Goal: Book appointment/travel/reservation

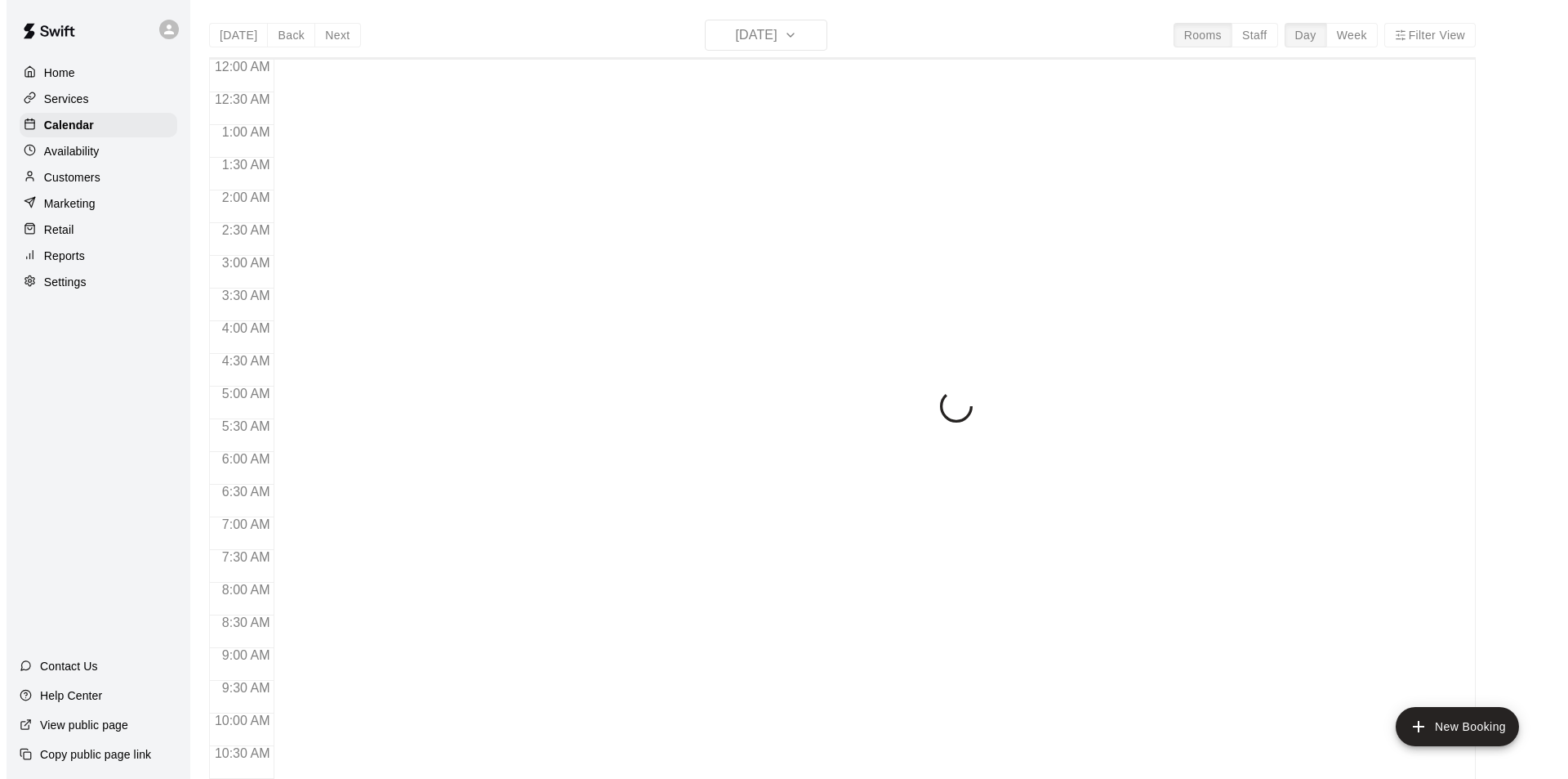
scroll to position [831, 0]
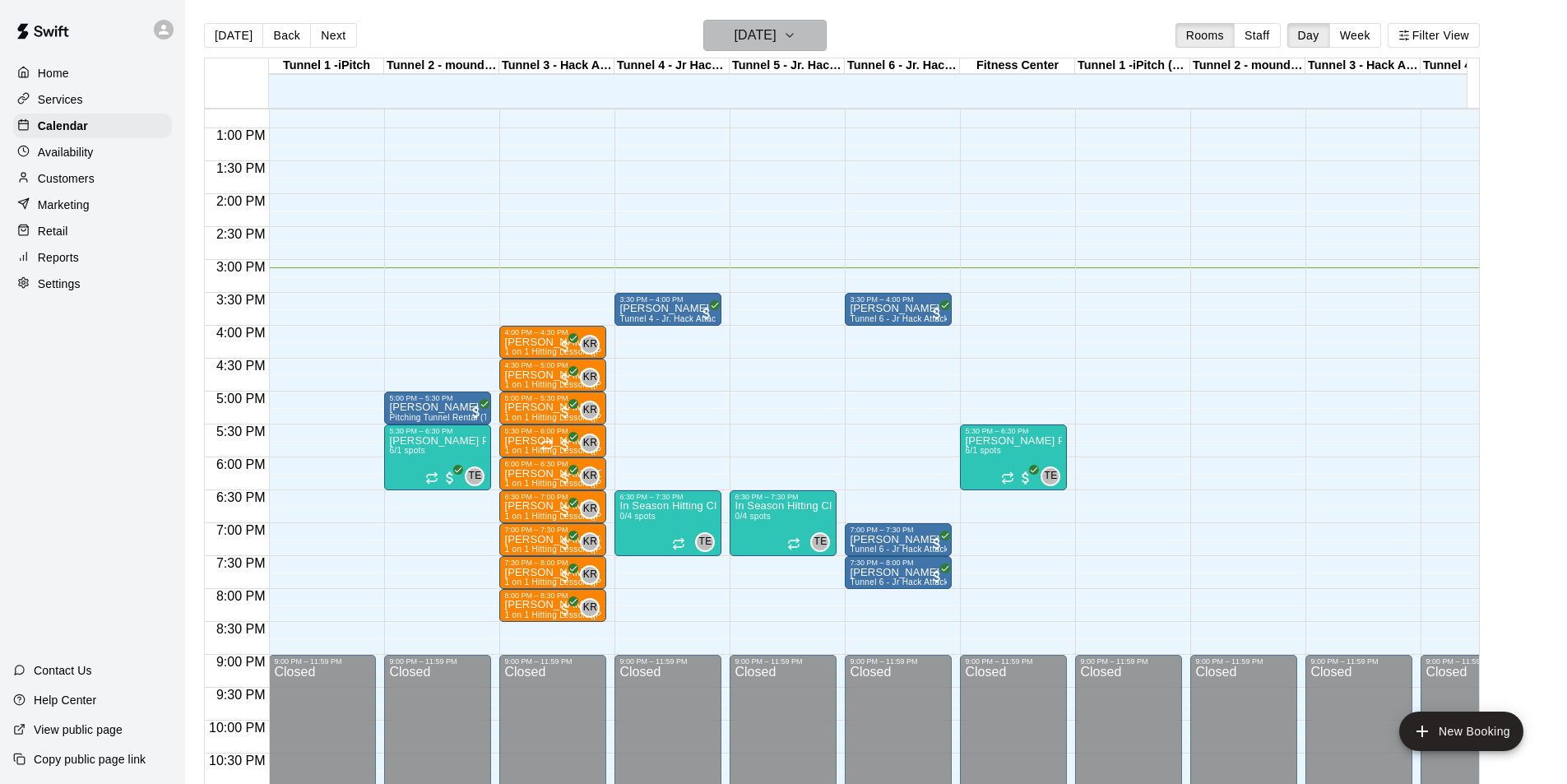
click at [796, 35] on icon "button" at bounding box center [790, 35] width 13 height 20
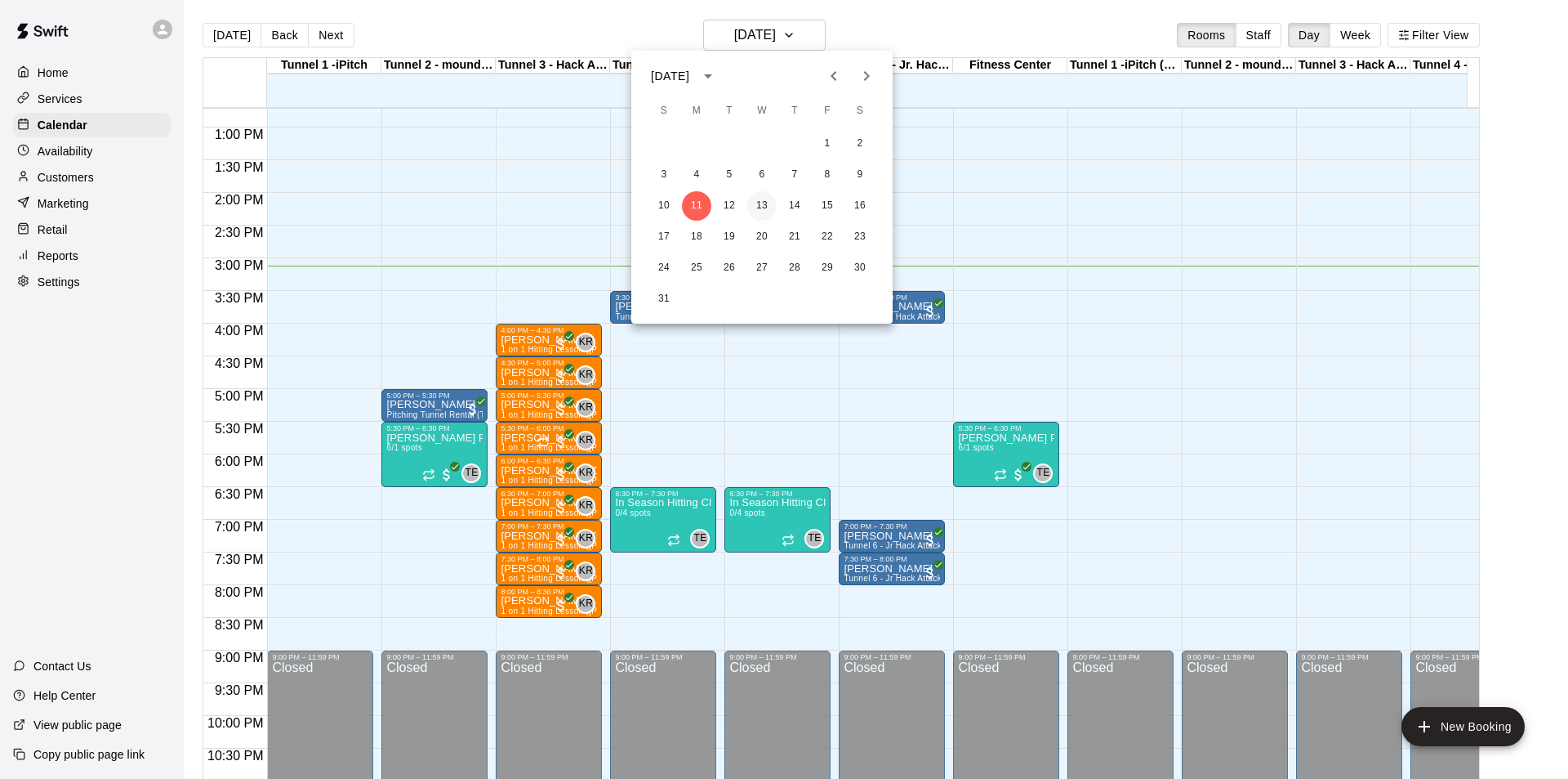
click at [762, 195] on button "13" at bounding box center [761, 206] width 30 height 30
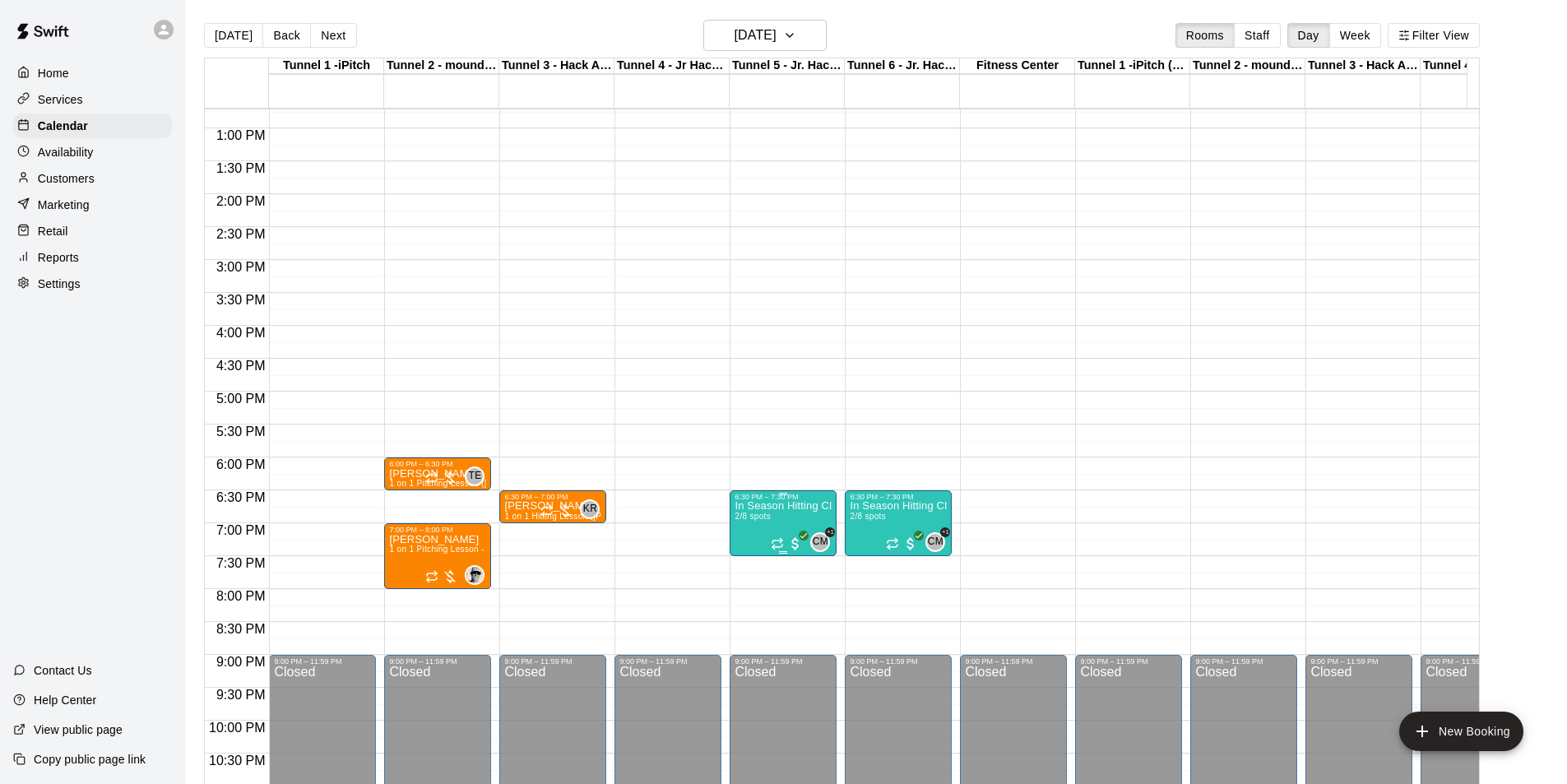
click at [797, 505] on p "In Season Hitting Clinic (Mondays and Wednesdays) 630 - 730" at bounding box center [783, 505] width 97 height 0
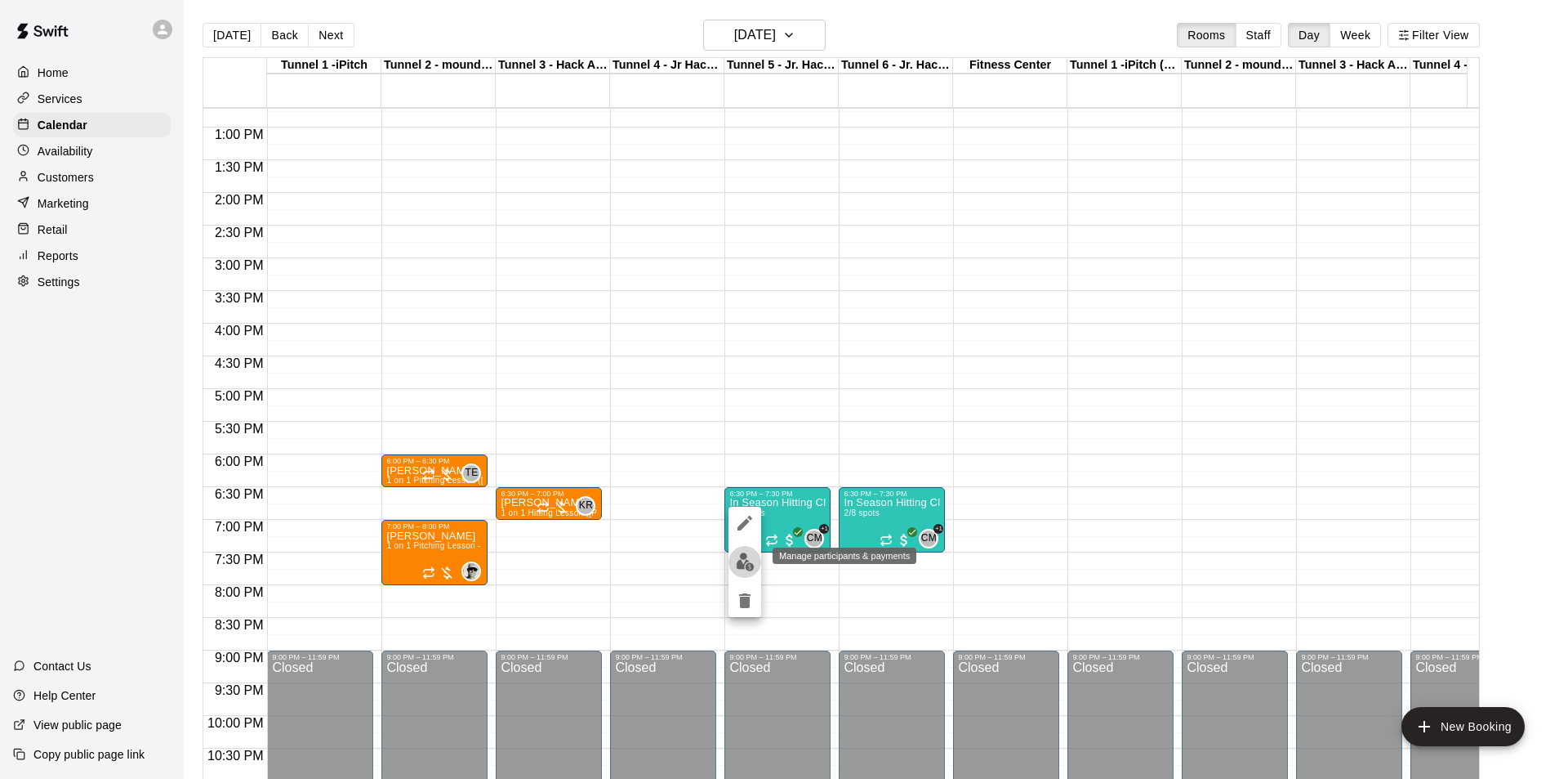
click at [741, 568] on img "edit" at bounding box center [744, 562] width 19 height 19
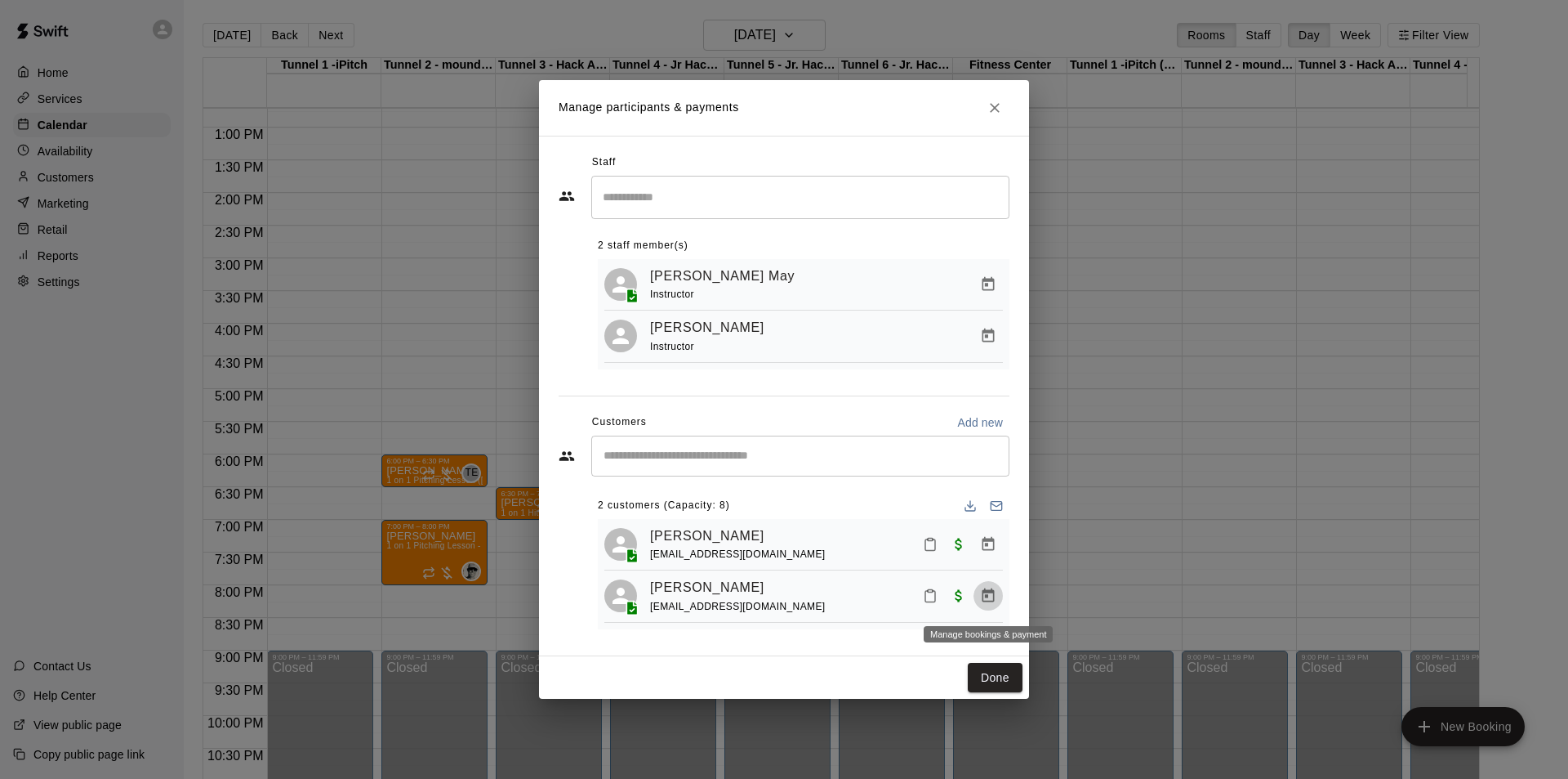
click at [980, 599] on icon "Manage bookings & payment" at bounding box center [988, 596] width 16 height 16
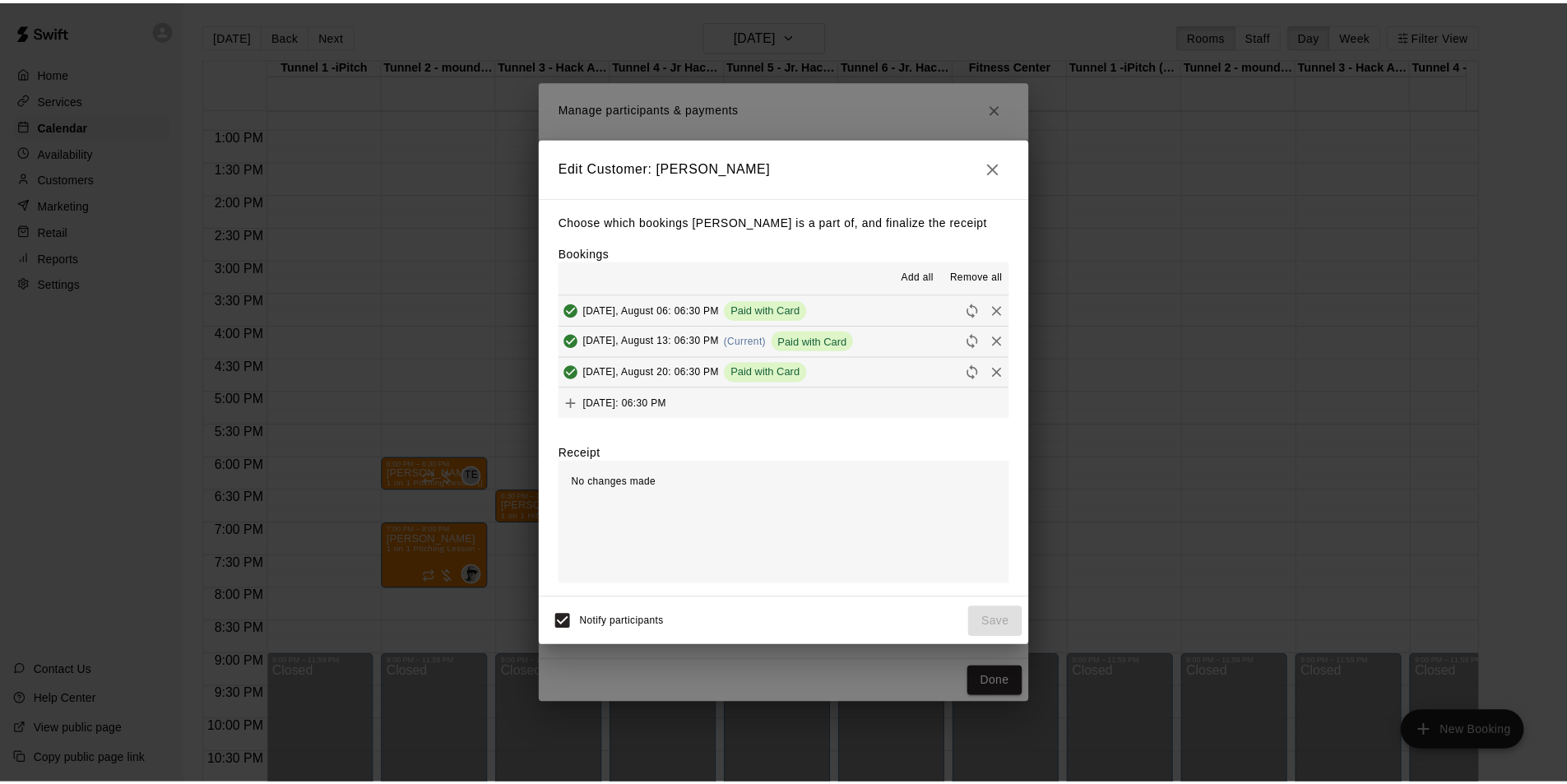
scroll to position [1, 0]
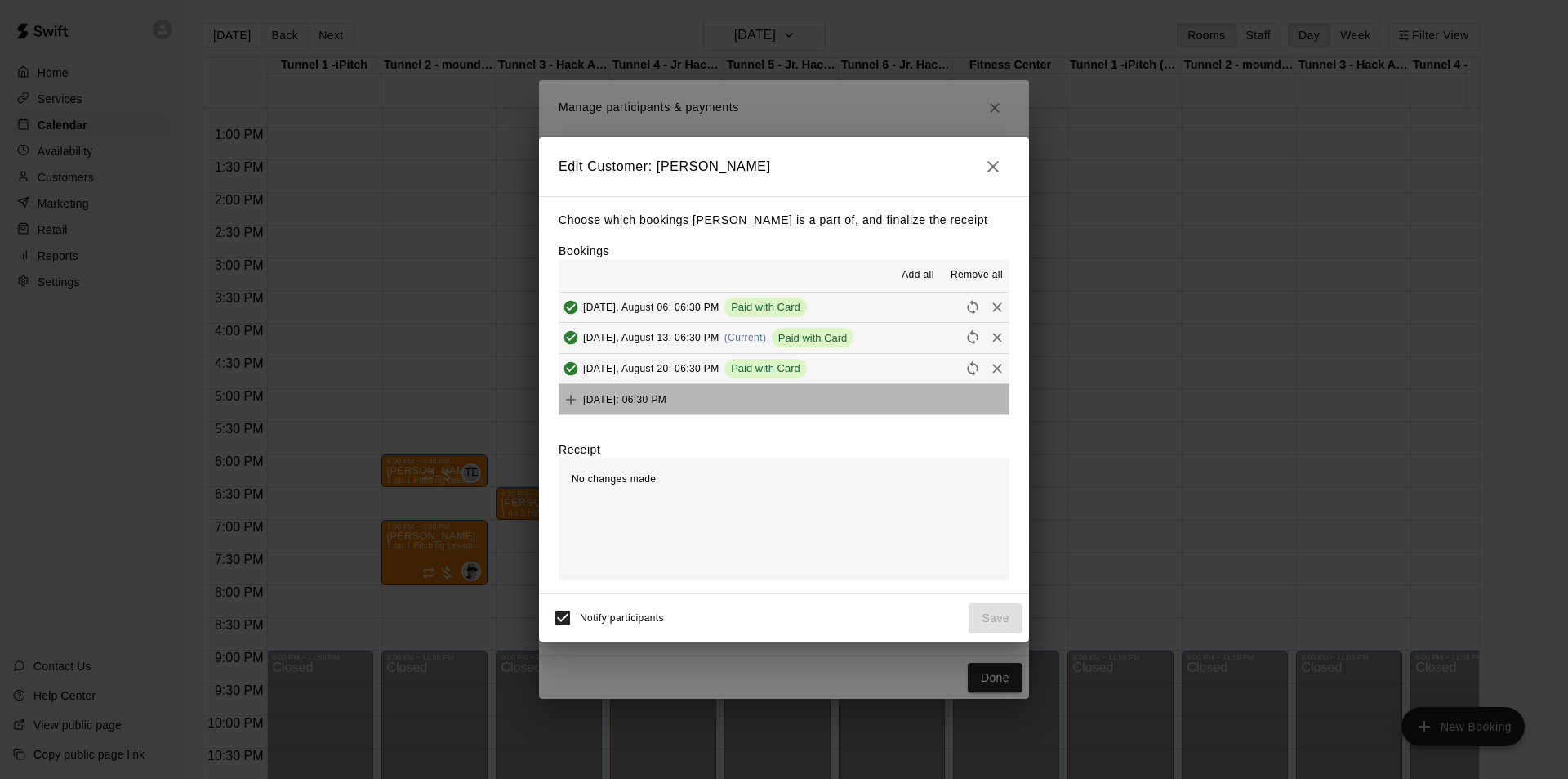
click at [900, 405] on button "[DATE]: 06:30 PM" at bounding box center [784, 399] width 451 height 31
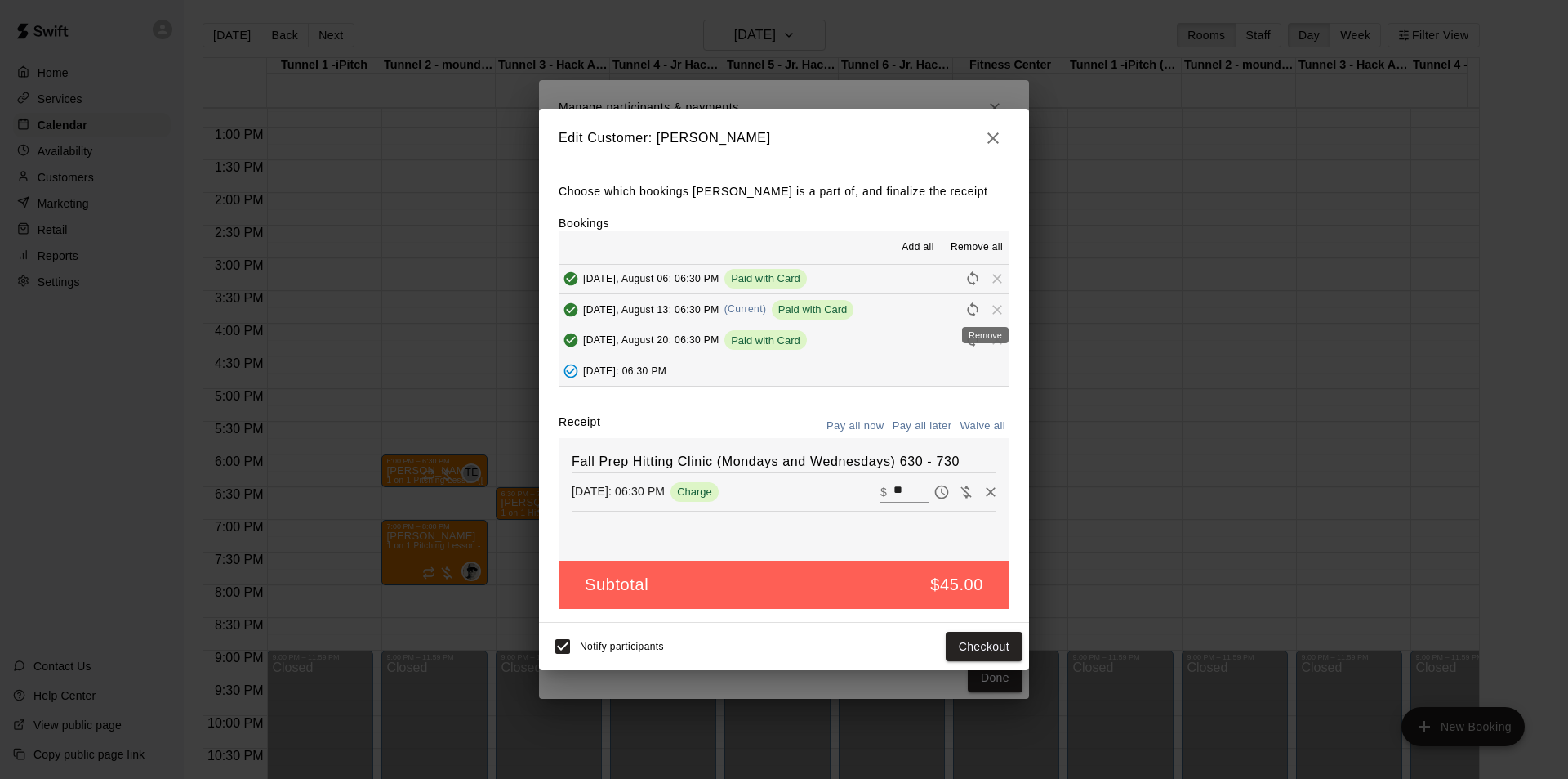
click at [985, 307] on span "Remove" at bounding box center [997, 308] width 24 height 13
click at [982, 490] on icon "Remove" at bounding box center [990, 491] width 16 height 16
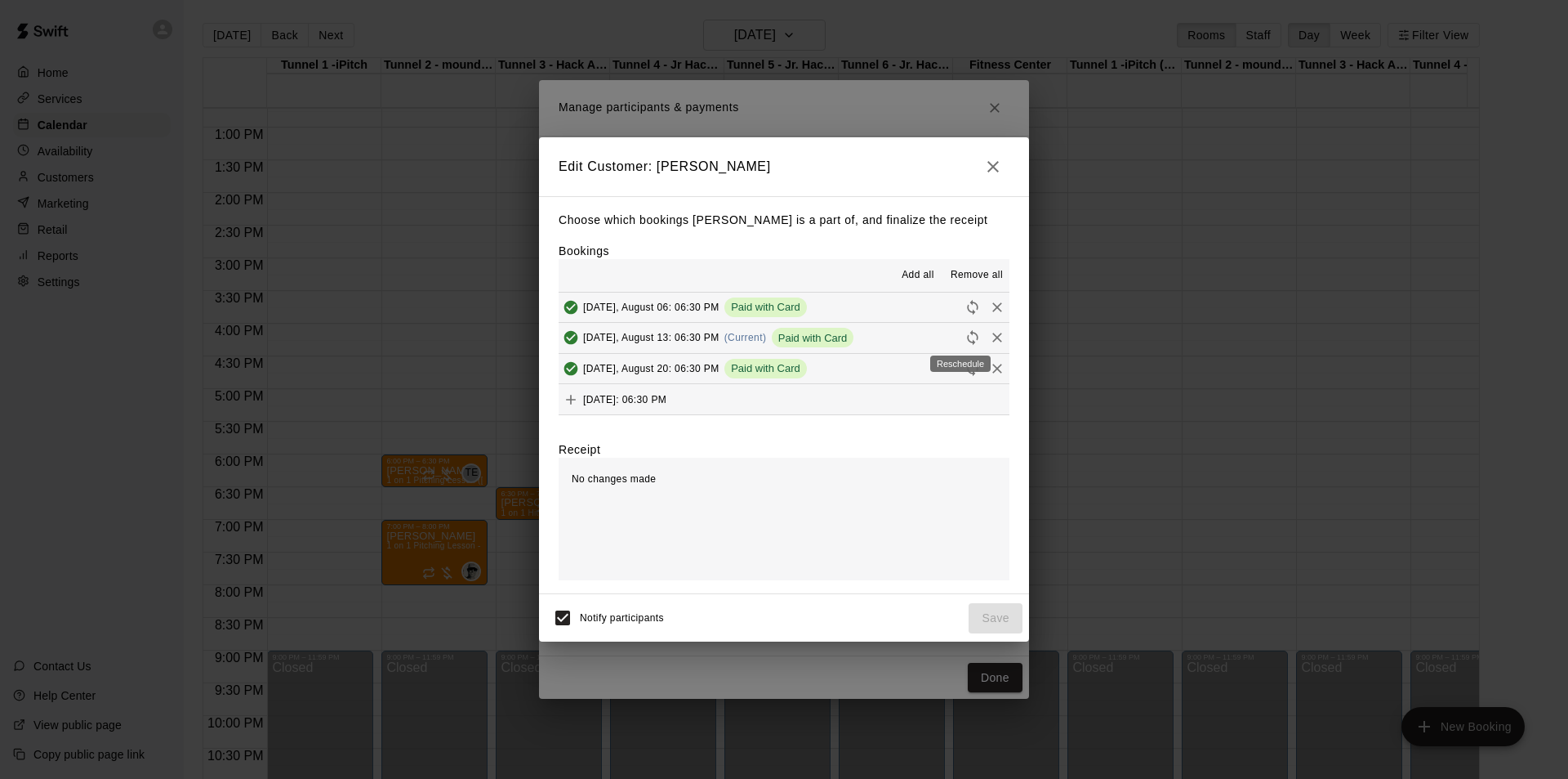
click at [967, 335] on icon "Reschedule" at bounding box center [972, 337] width 11 height 14
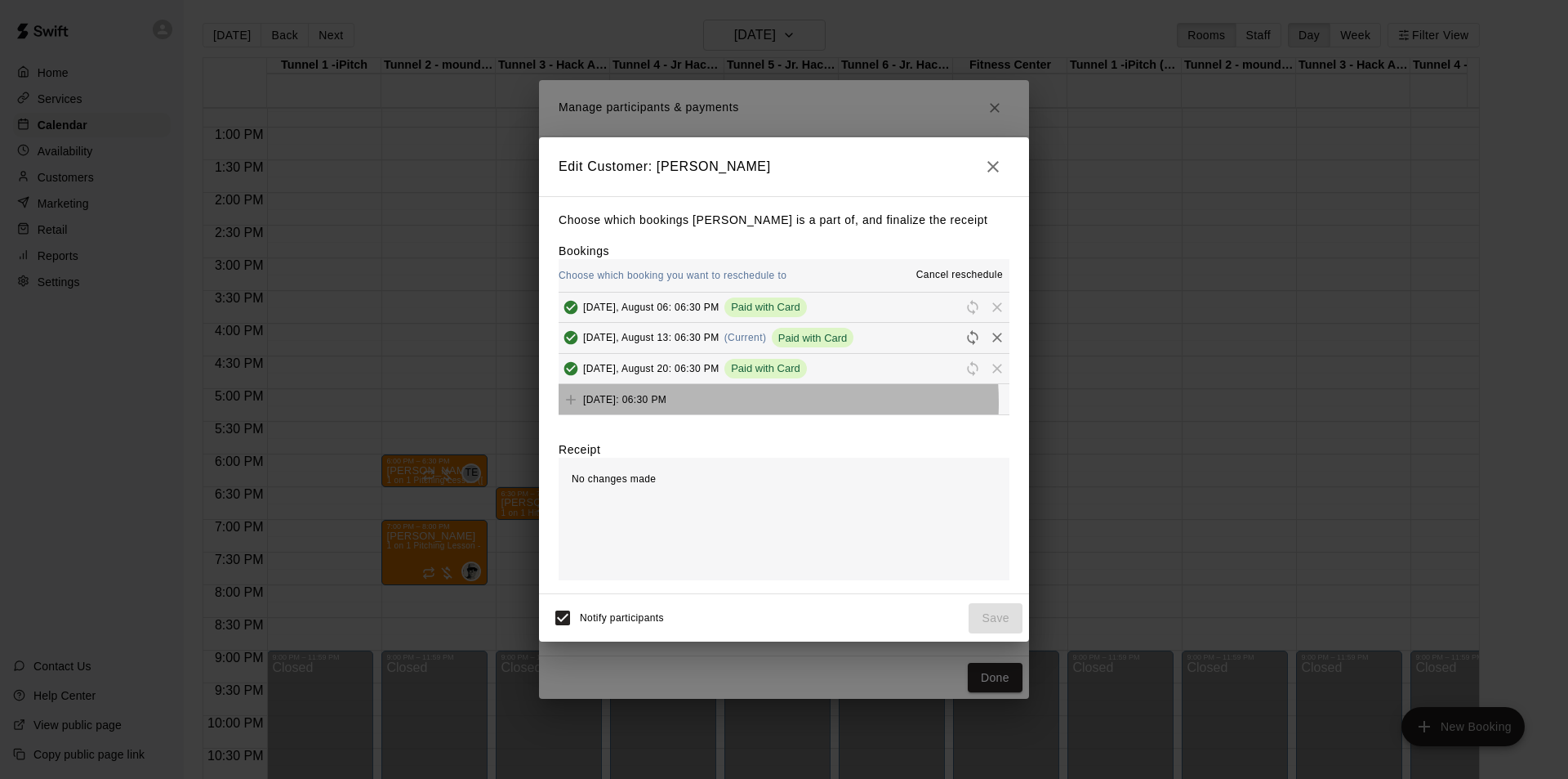
click at [666, 401] on span "[DATE]: 06:30 PM" at bounding box center [624, 399] width 83 height 12
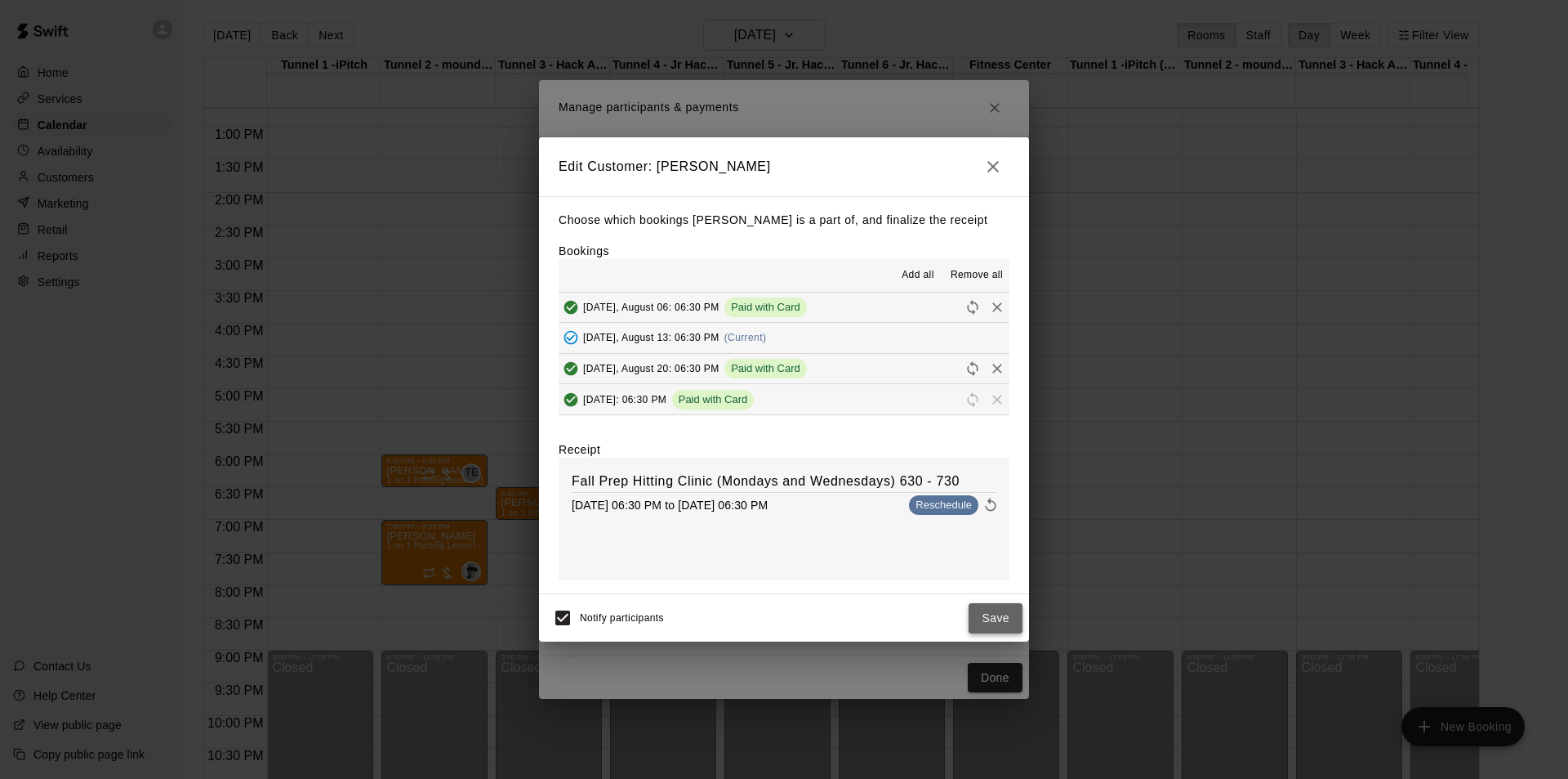
click at [995, 619] on button "Save" at bounding box center [996, 619] width 54 height 31
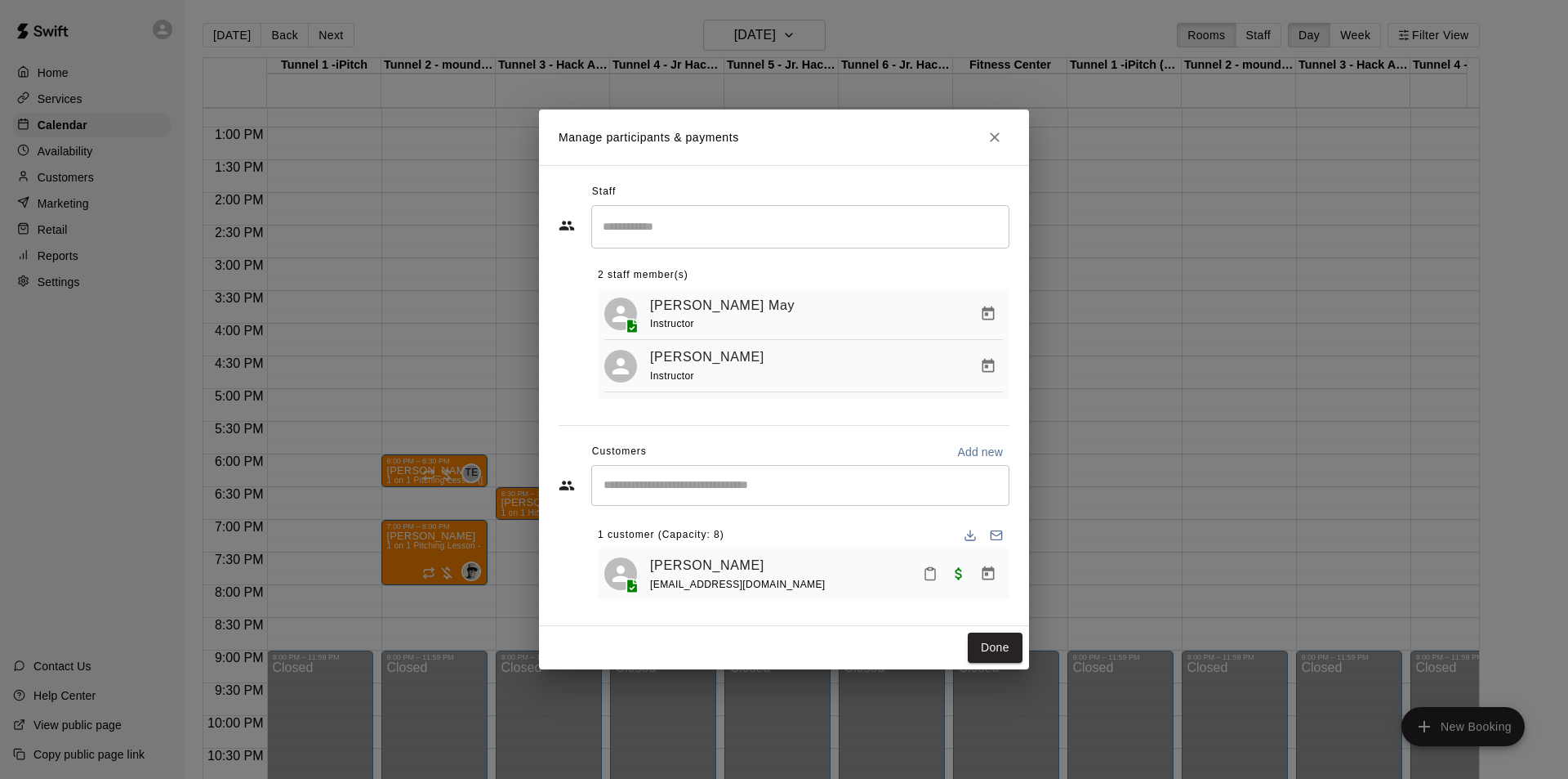
click at [997, 570] on button "Manage bookings & payment" at bounding box center [988, 573] width 30 height 30
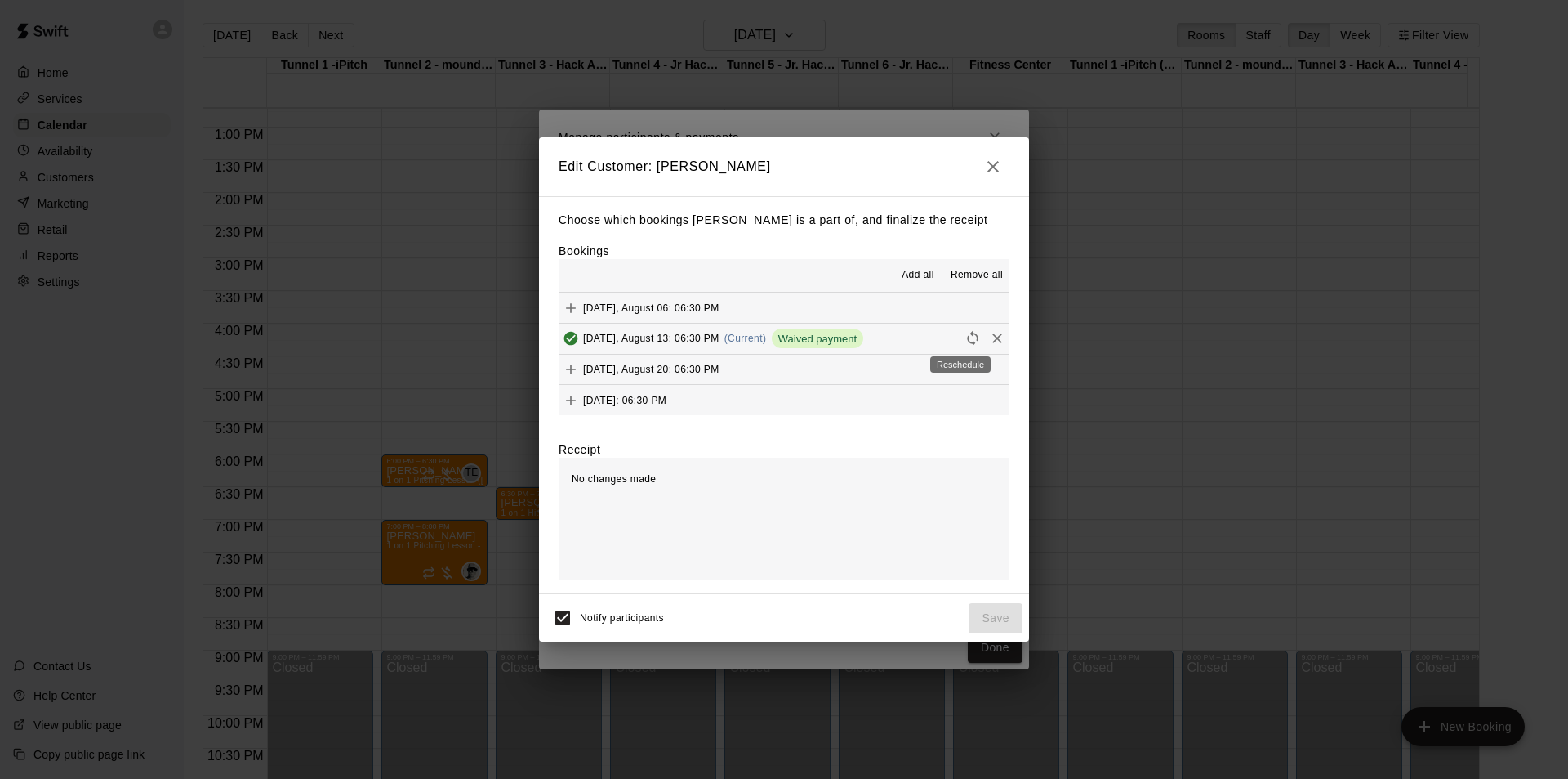
click at [964, 331] on icon "Reschedule" at bounding box center [972, 338] width 16 height 16
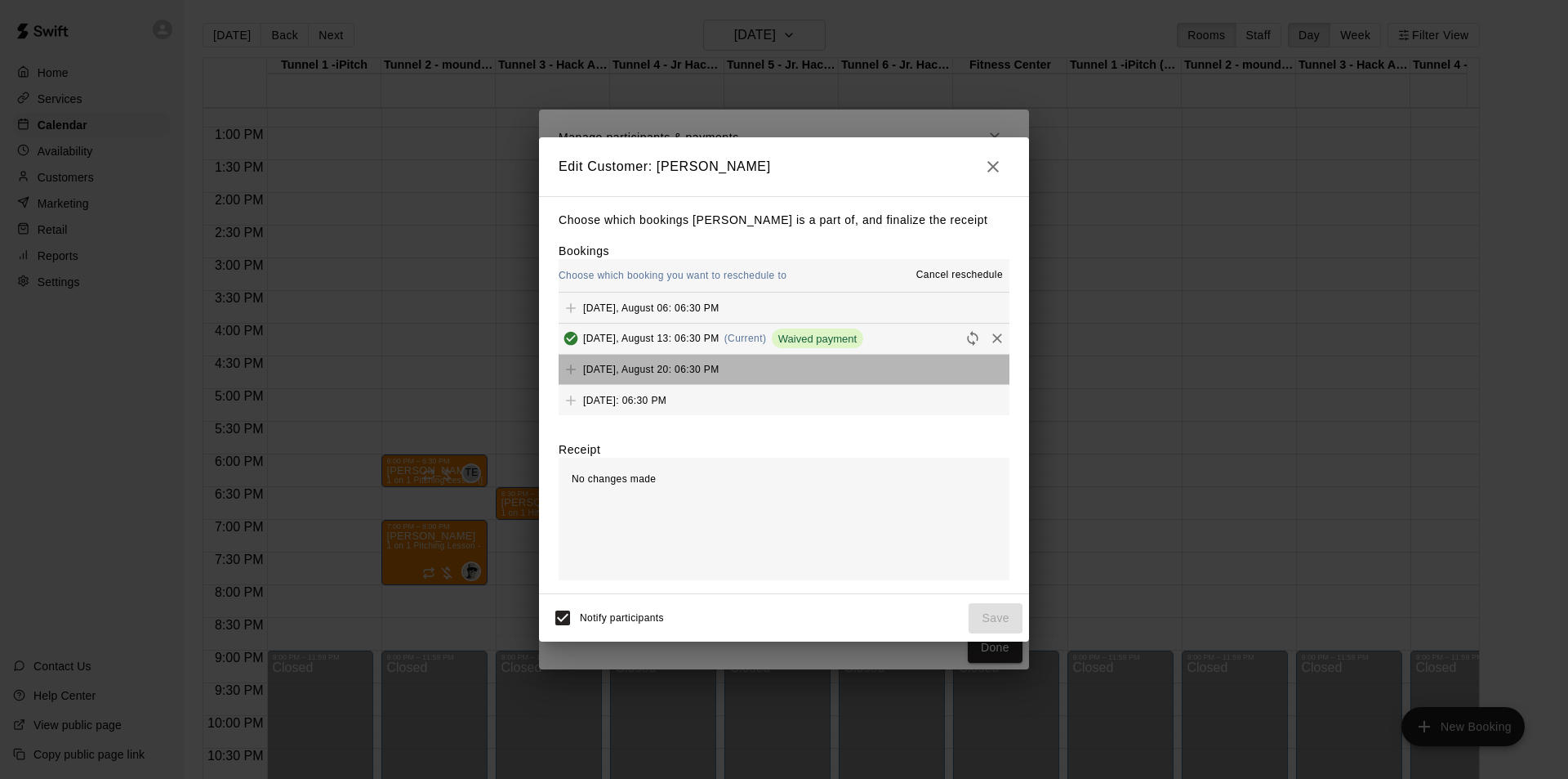
click at [864, 370] on button "[DATE], August 20: 06:30 PM" at bounding box center [784, 370] width 451 height 31
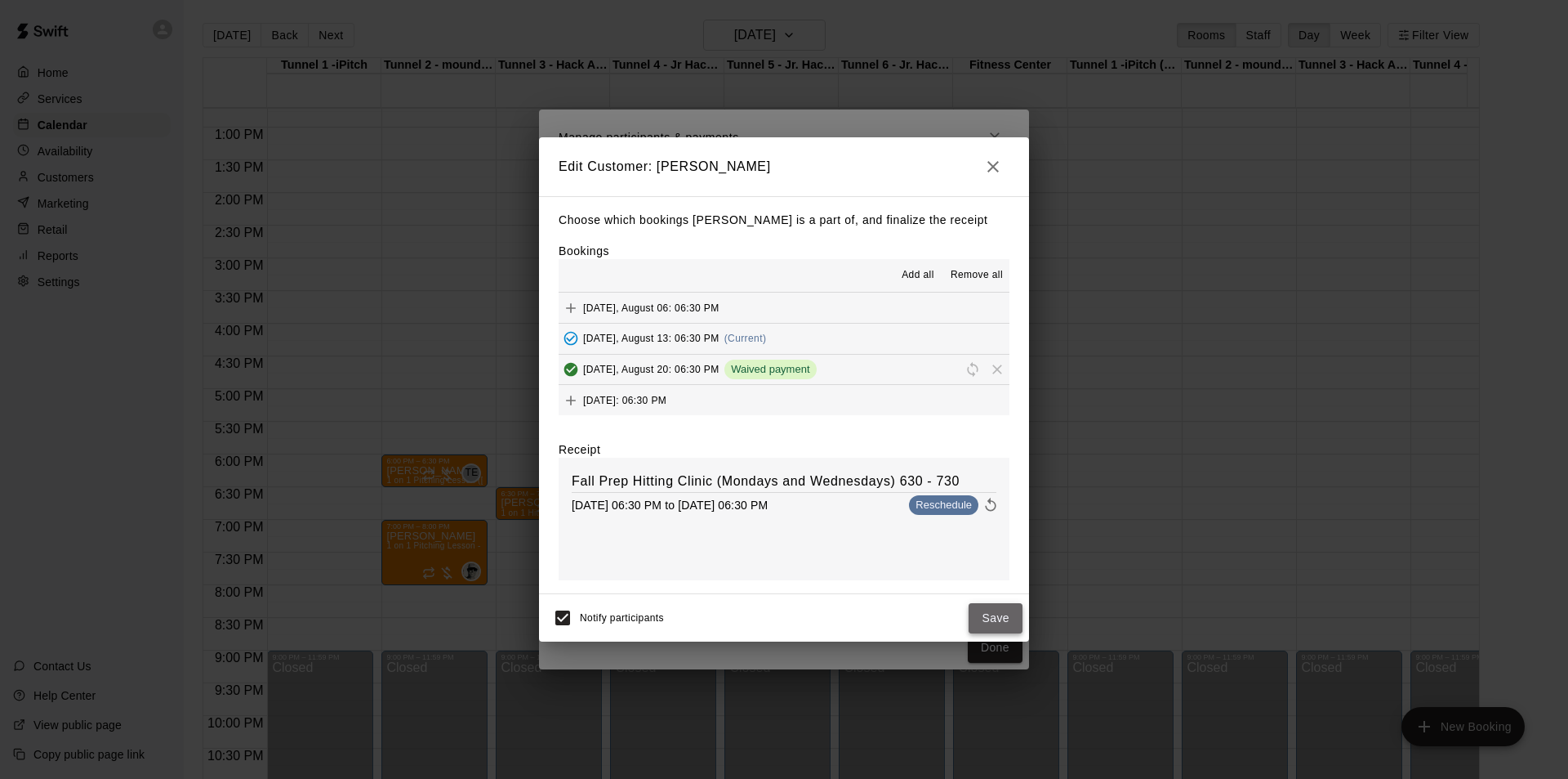
click at [1005, 620] on button "Save" at bounding box center [996, 619] width 54 height 31
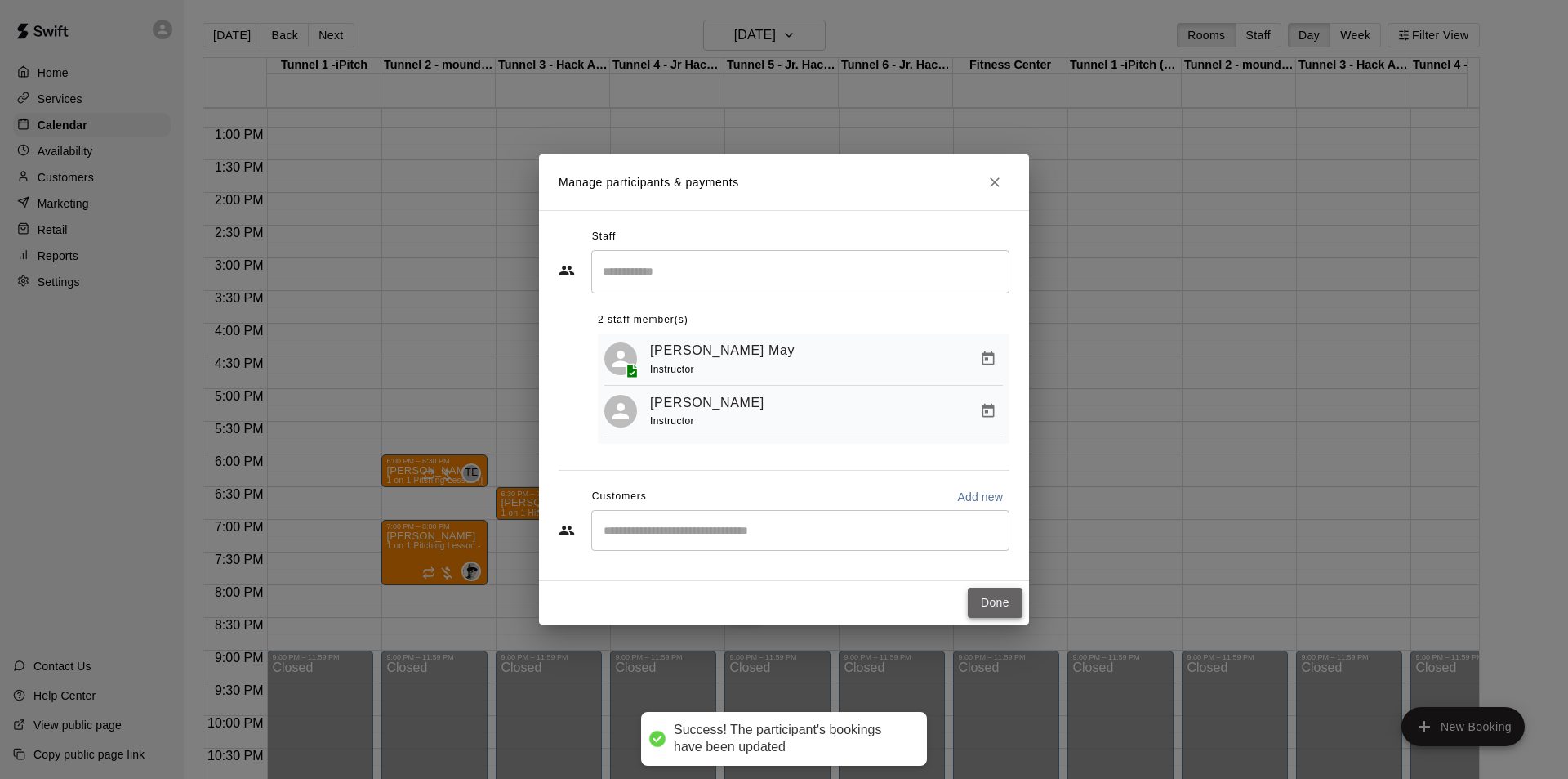
click at [1005, 616] on button "Done" at bounding box center [995, 603] width 55 height 31
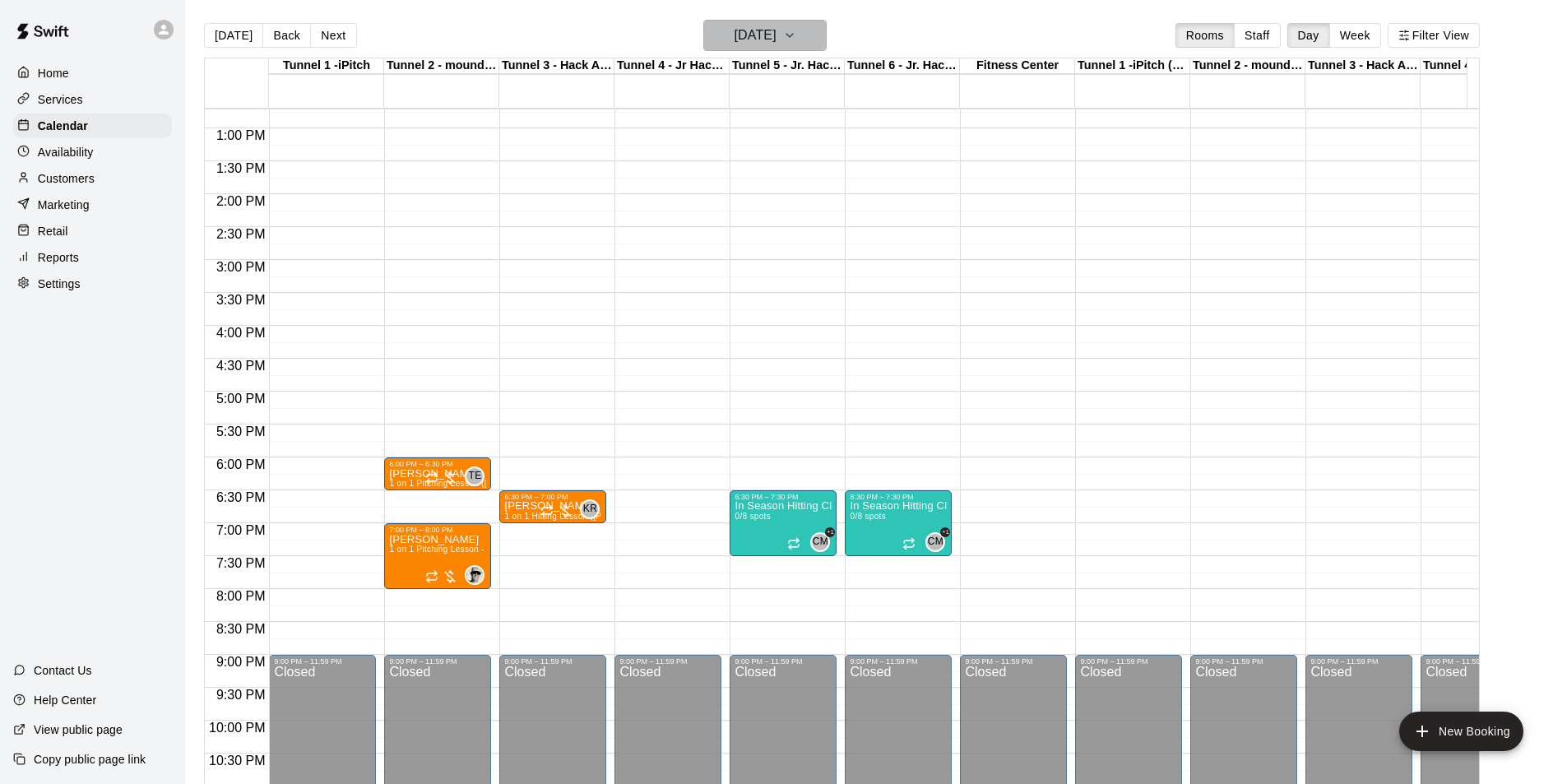
click at [734, 37] on h6 "[DATE]" at bounding box center [755, 34] width 42 height 23
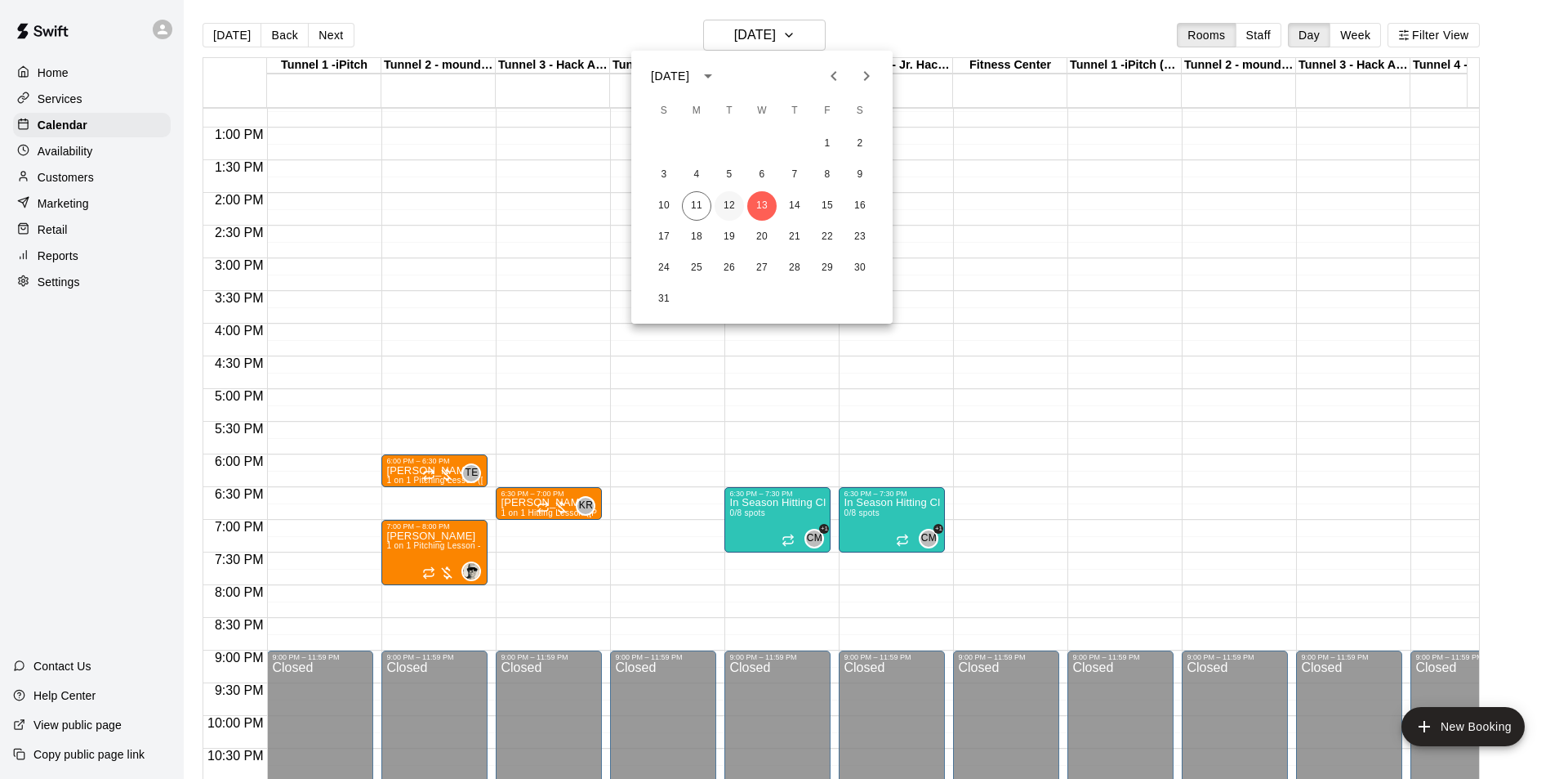
click at [742, 200] on button "12" at bounding box center [729, 206] width 30 height 30
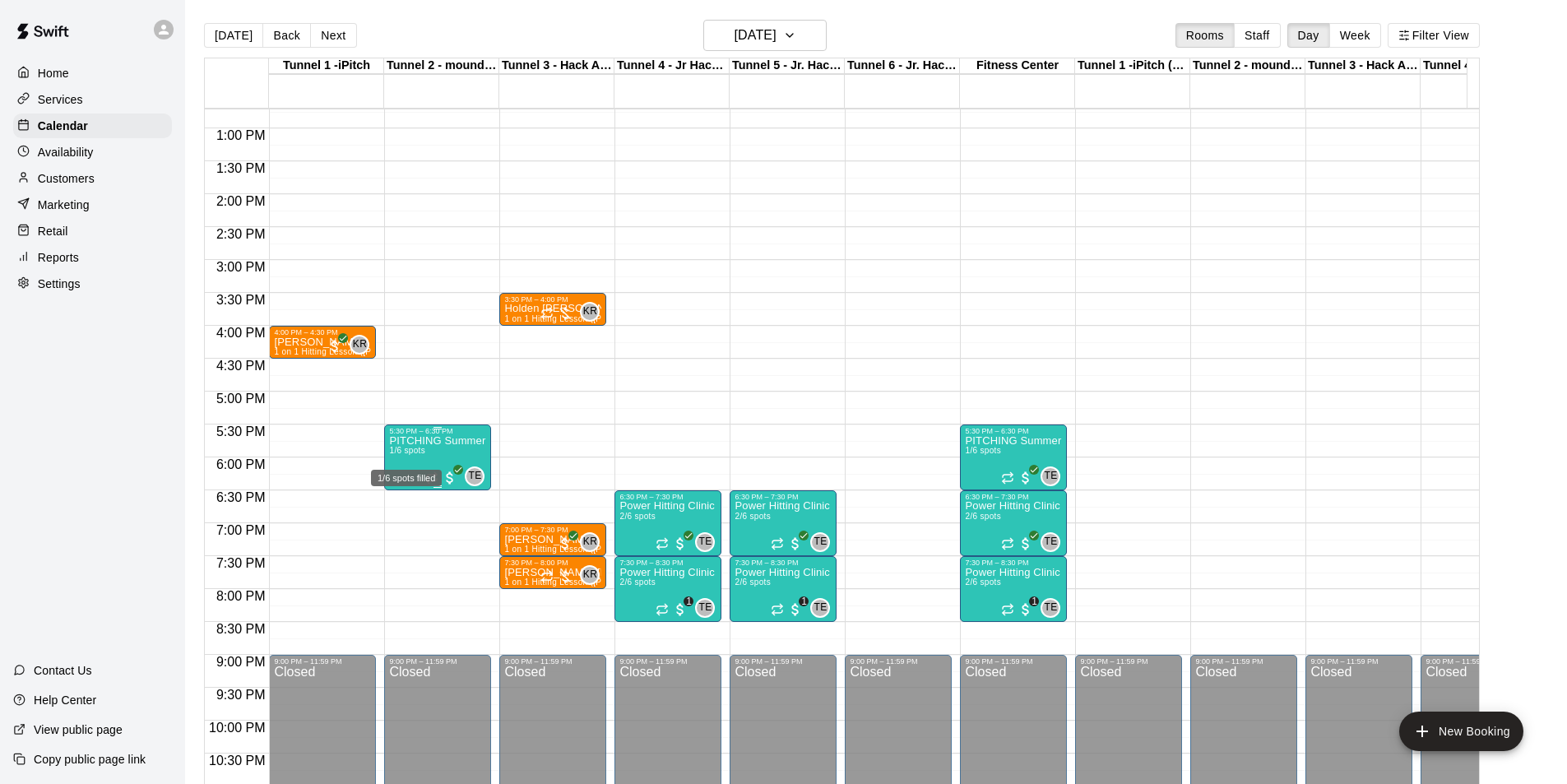
click at [416, 455] on span "1/6 spots" at bounding box center [408, 450] width 36 height 9
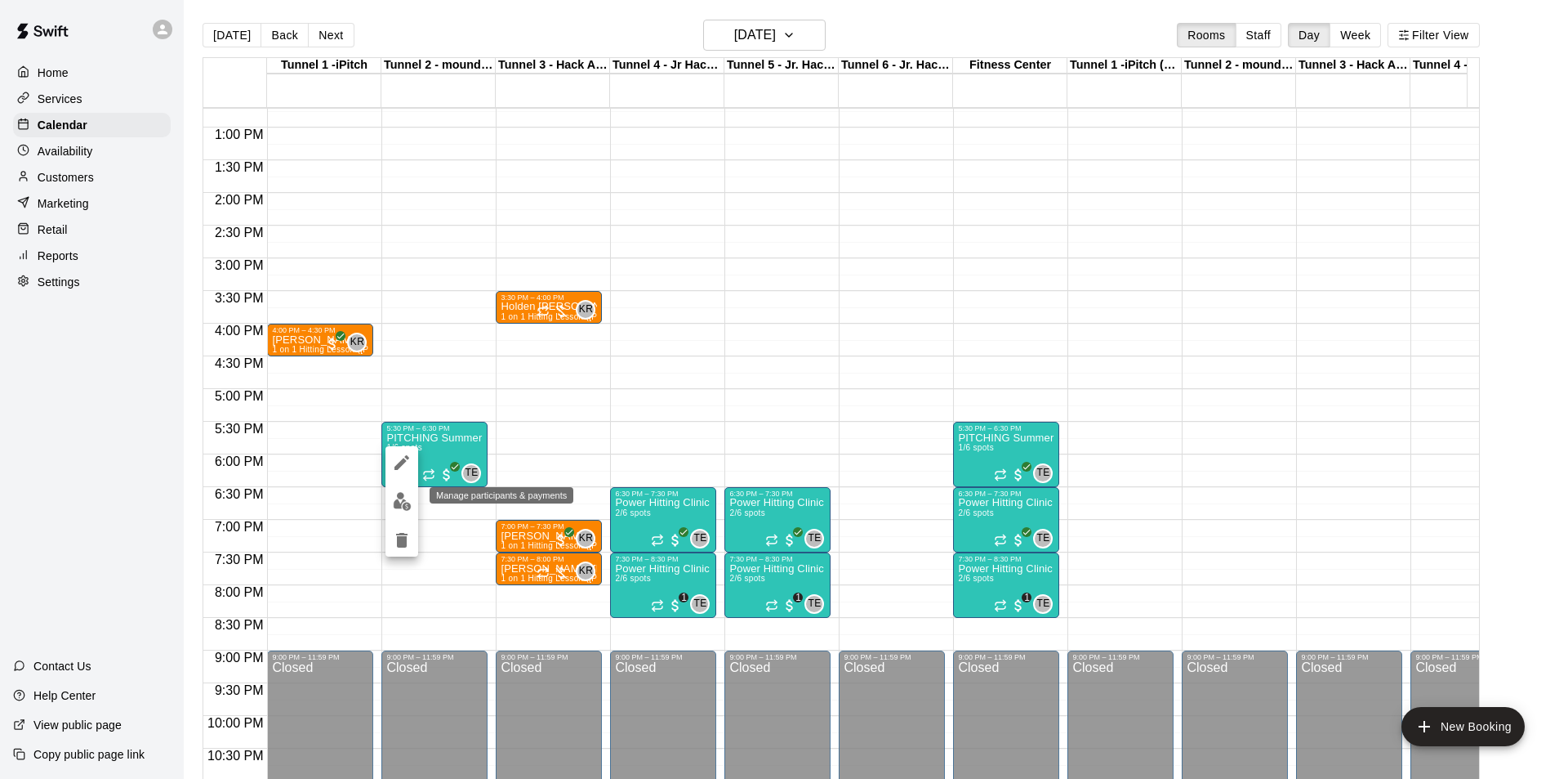
click at [403, 502] on img "edit" at bounding box center [402, 501] width 19 height 19
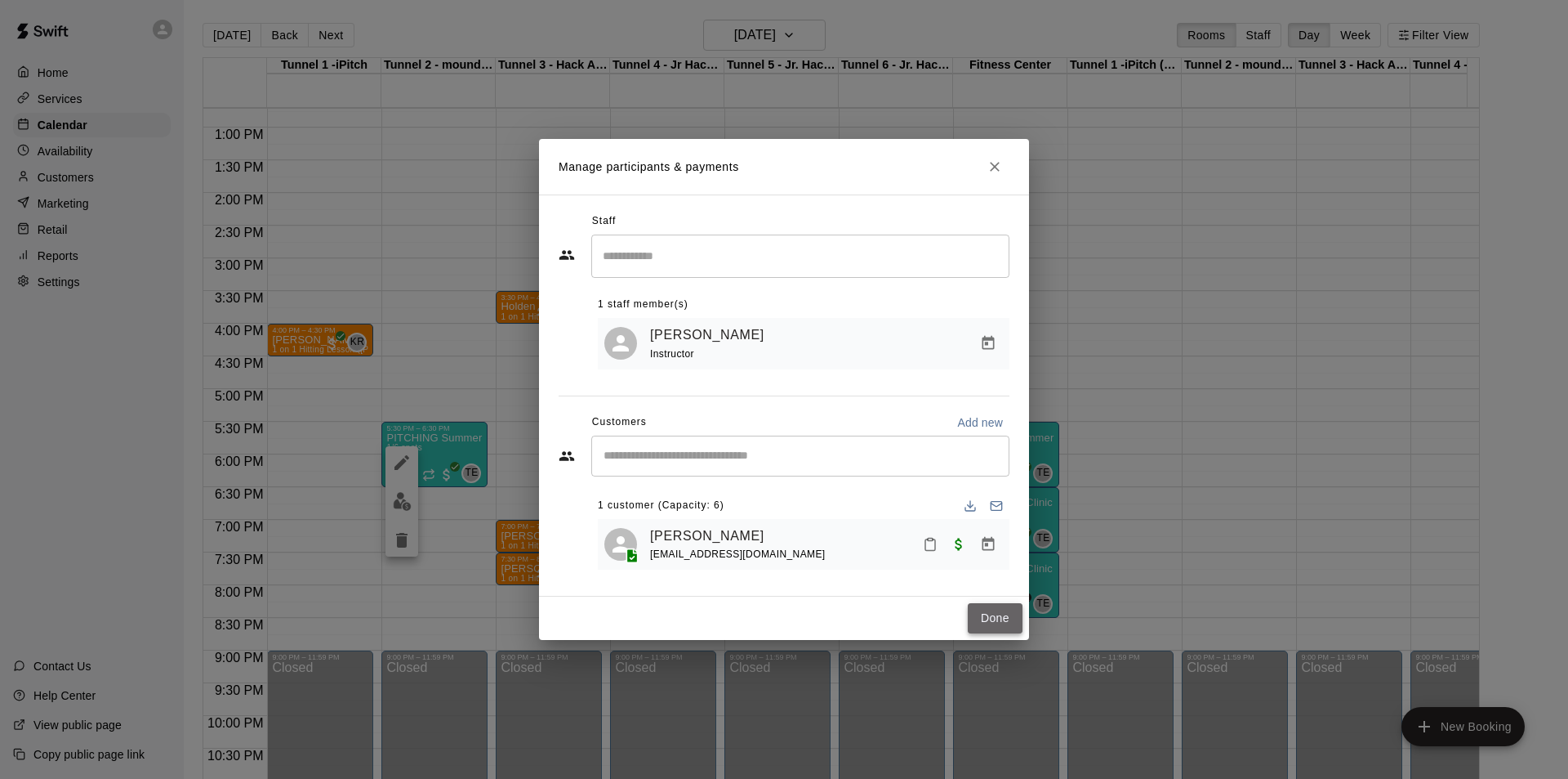
click at [986, 610] on button "Done" at bounding box center [995, 619] width 55 height 31
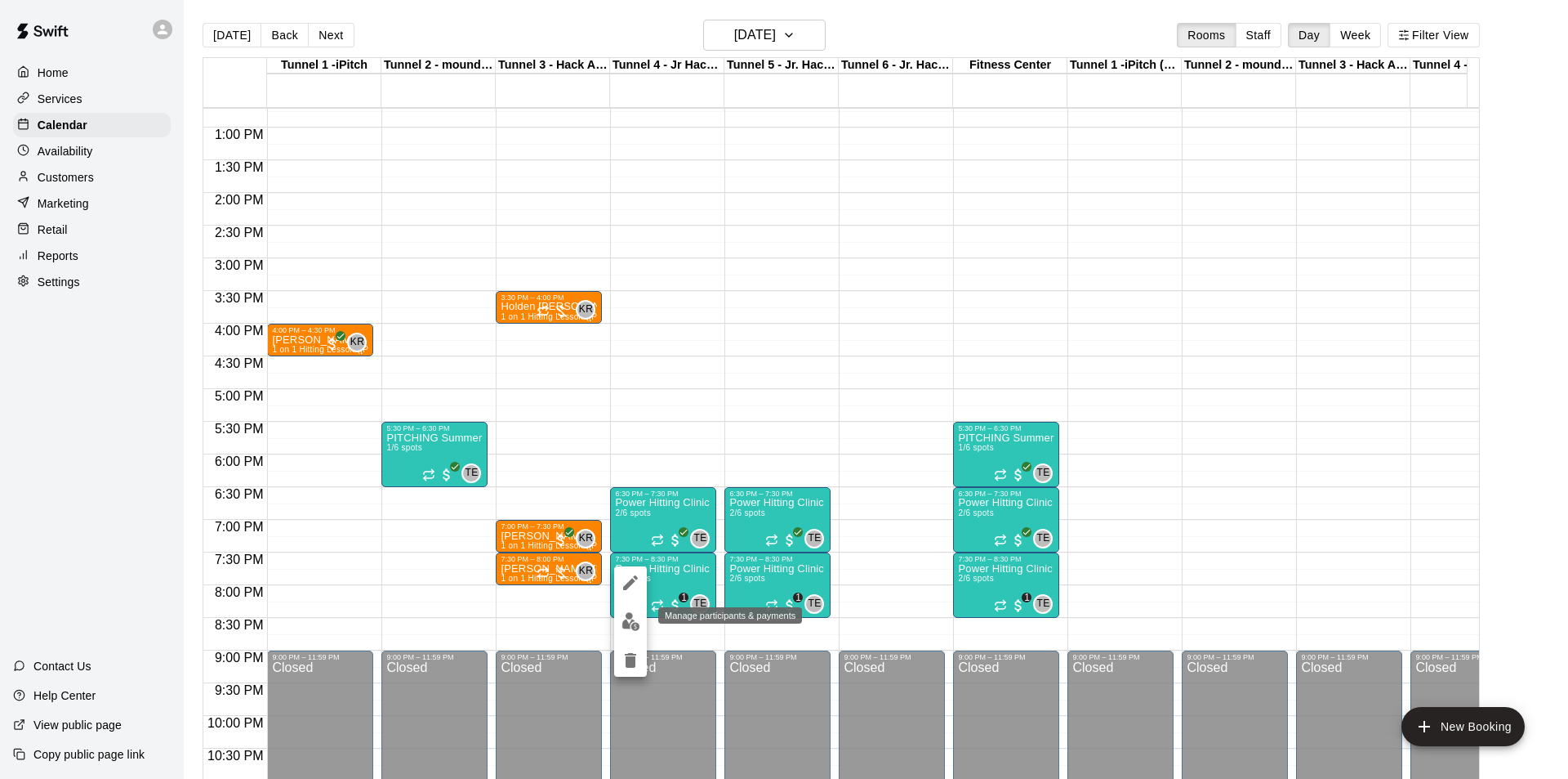
click at [640, 614] on button "edit" at bounding box center [630, 620] width 32 height 32
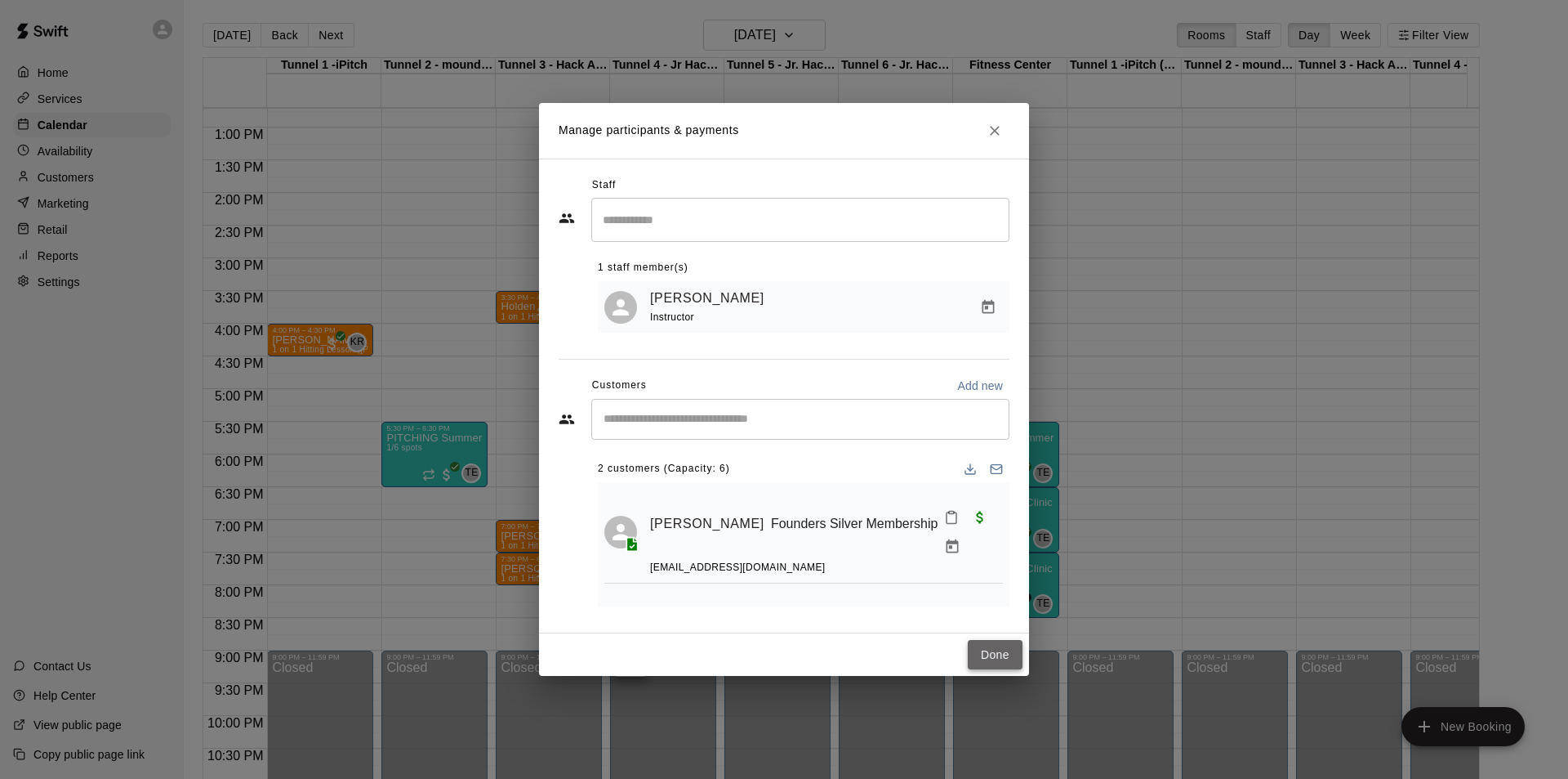
click at [991, 650] on button "Done" at bounding box center [995, 655] width 55 height 31
